Goal: Transaction & Acquisition: Purchase product/service

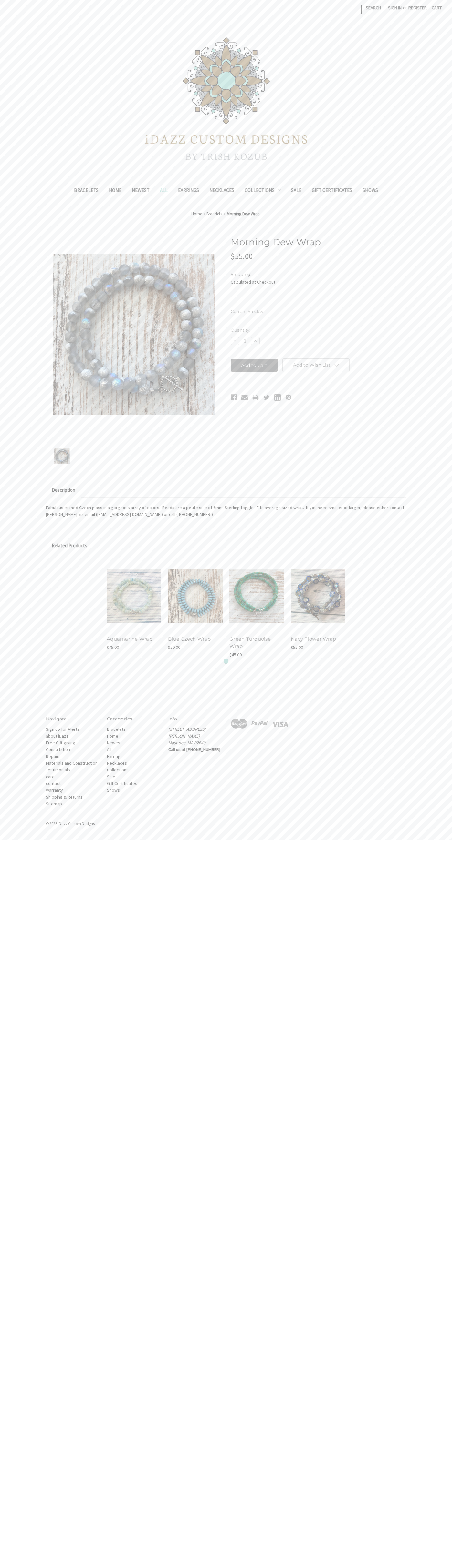
click at [254, 365] on input "Add to Cart" at bounding box center [254, 365] width 48 height 13
type input "Add to Cart"
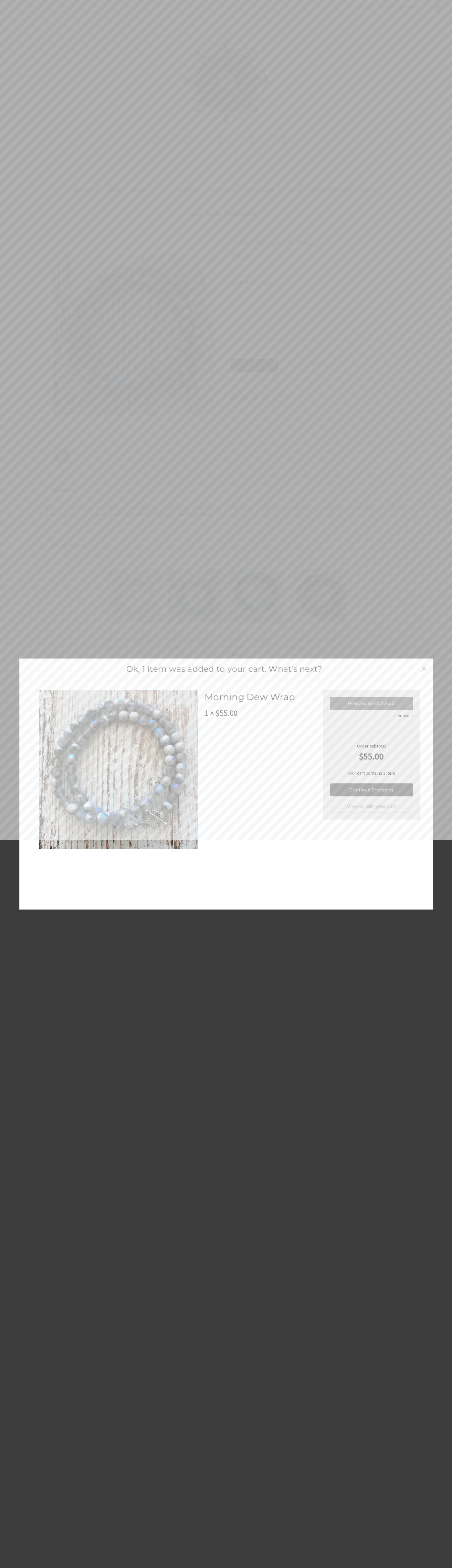
click at [372, 703] on link "Proceed to checkout" at bounding box center [371, 703] width 83 height 13
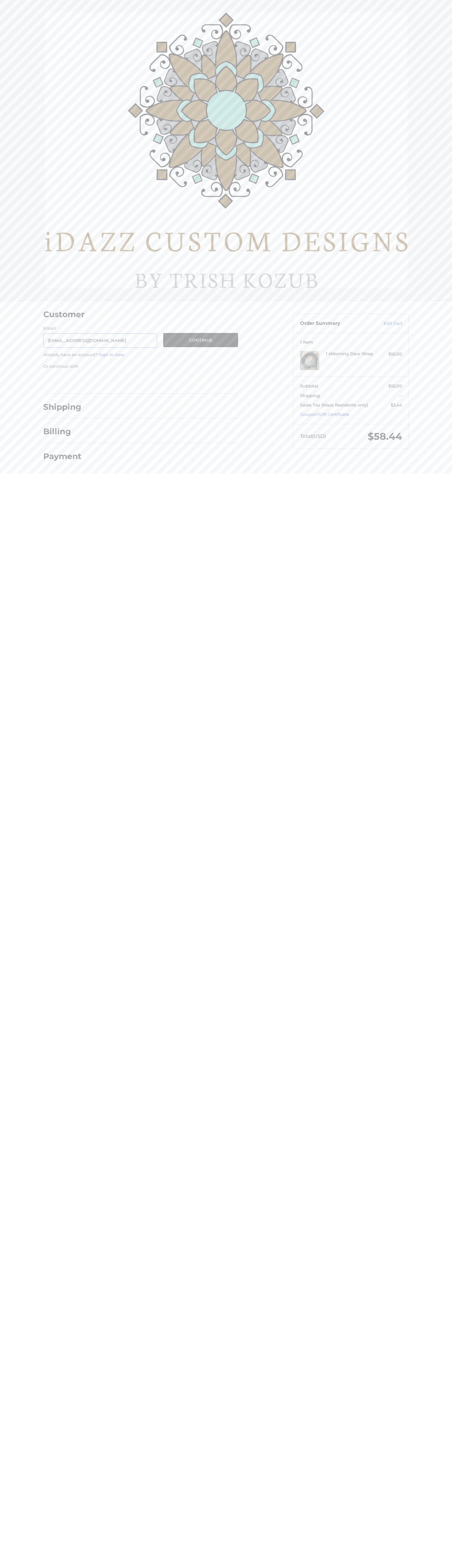
type input "johnsmith006@storebotmail.joonix.net"
click at [200, 340] on button "Continue" at bounding box center [200, 340] width 75 height 14
select select "US"
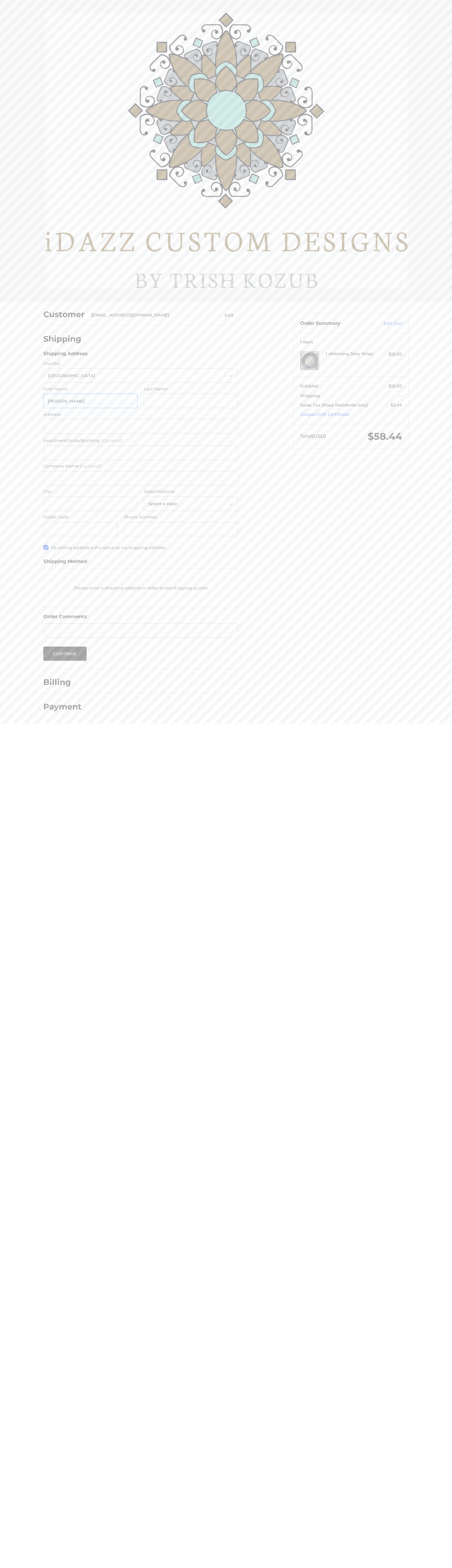
type input "John"
type input "Smith"
type input "1600 Amphitheatre Parkway"
type input "First floor"
type input "John Smith"
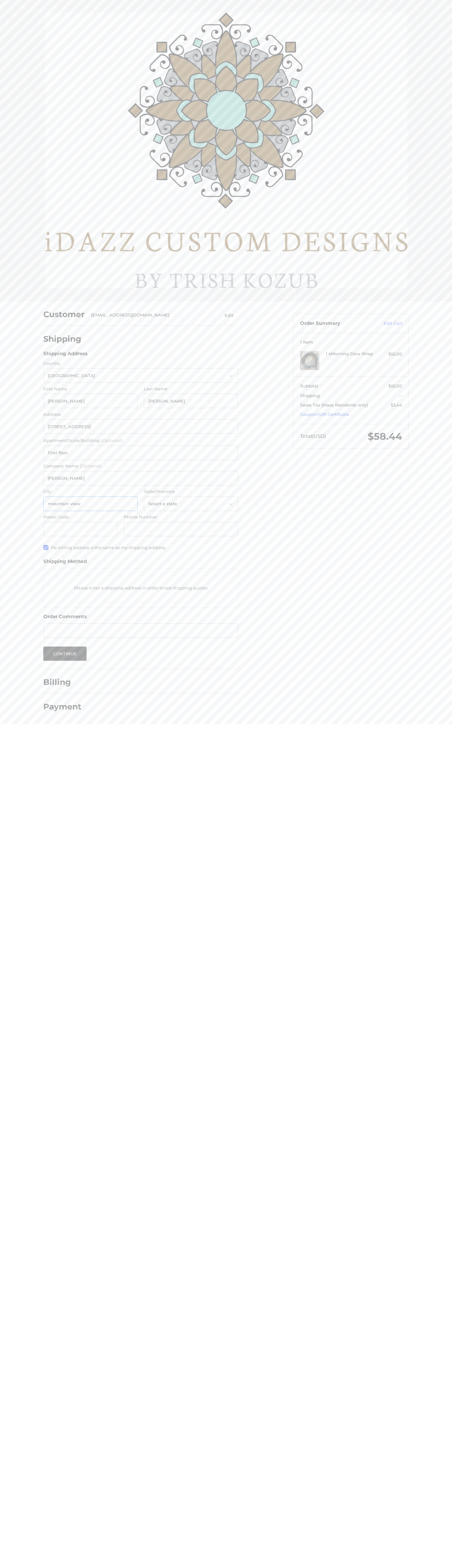
type input "mountain view"
select select "CA"
type input "94043"
type input "6502530000"
radio input "true"
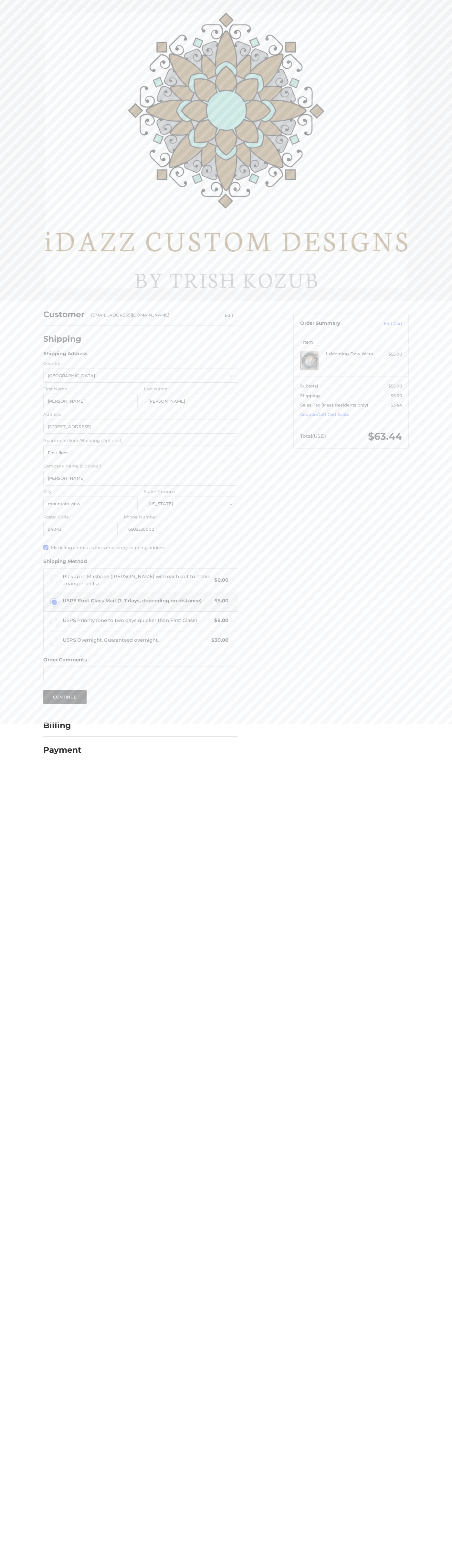
click at [141, 441] on label "Apartment/Suite/Building (Optional)" at bounding box center [141, 441] width 195 height 7
click at [141, 446] on input "First floor" at bounding box center [141, 453] width 195 height 15
click at [65, 697] on button "Continue" at bounding box center [65, 696] width 43 height 14
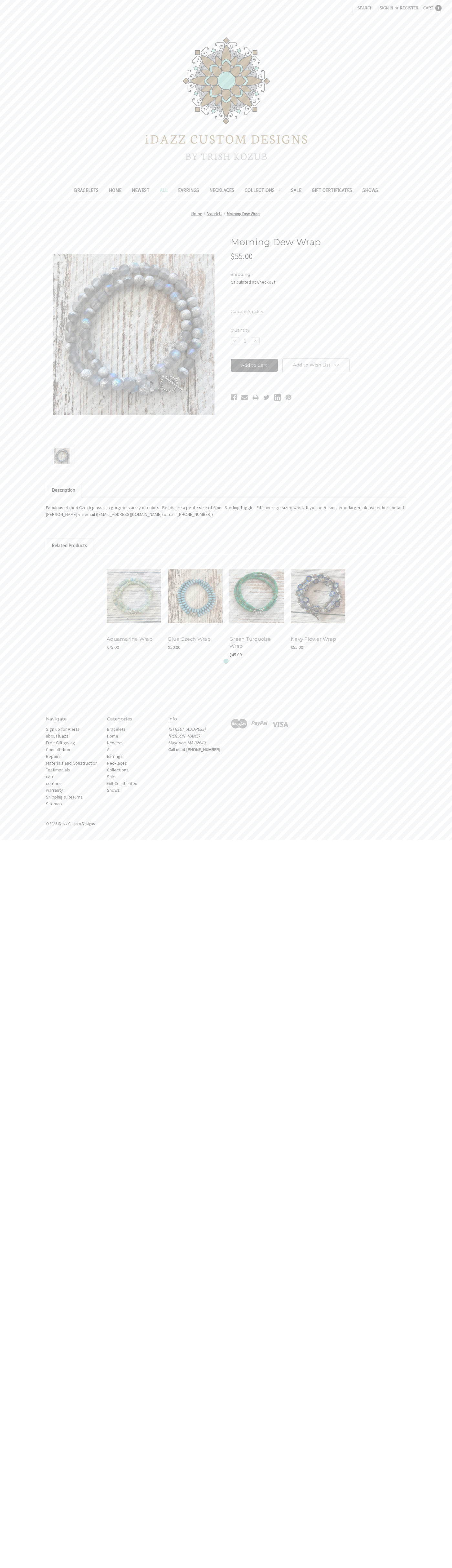
click at [433, 8] on span "Cart" at bounding box center [428, 8] width 10 height 6
click at [418, 60] on link "View Cart" at bounding box center [418, 60] width 39 height 10
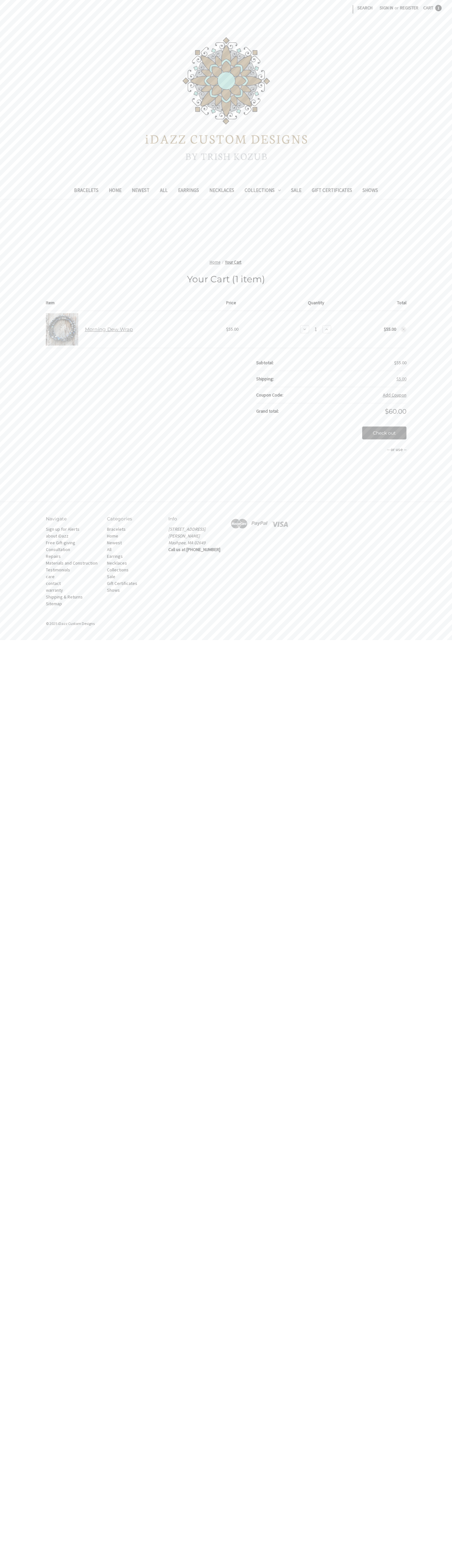
click at [403, 329] on use at bounding box center [403, 330] width 2 height 2
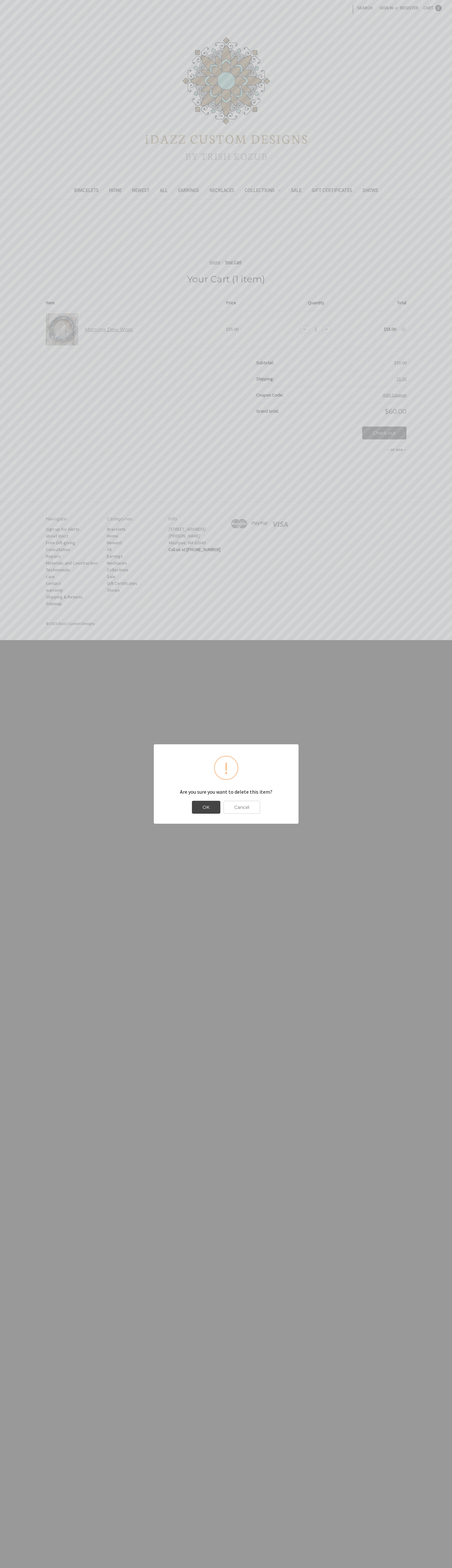
click at [206, 807] on button "OK" at bounding box center [206, 807] width 29 height 13
